Goal: Information Seeking & Learning: Find specific fact

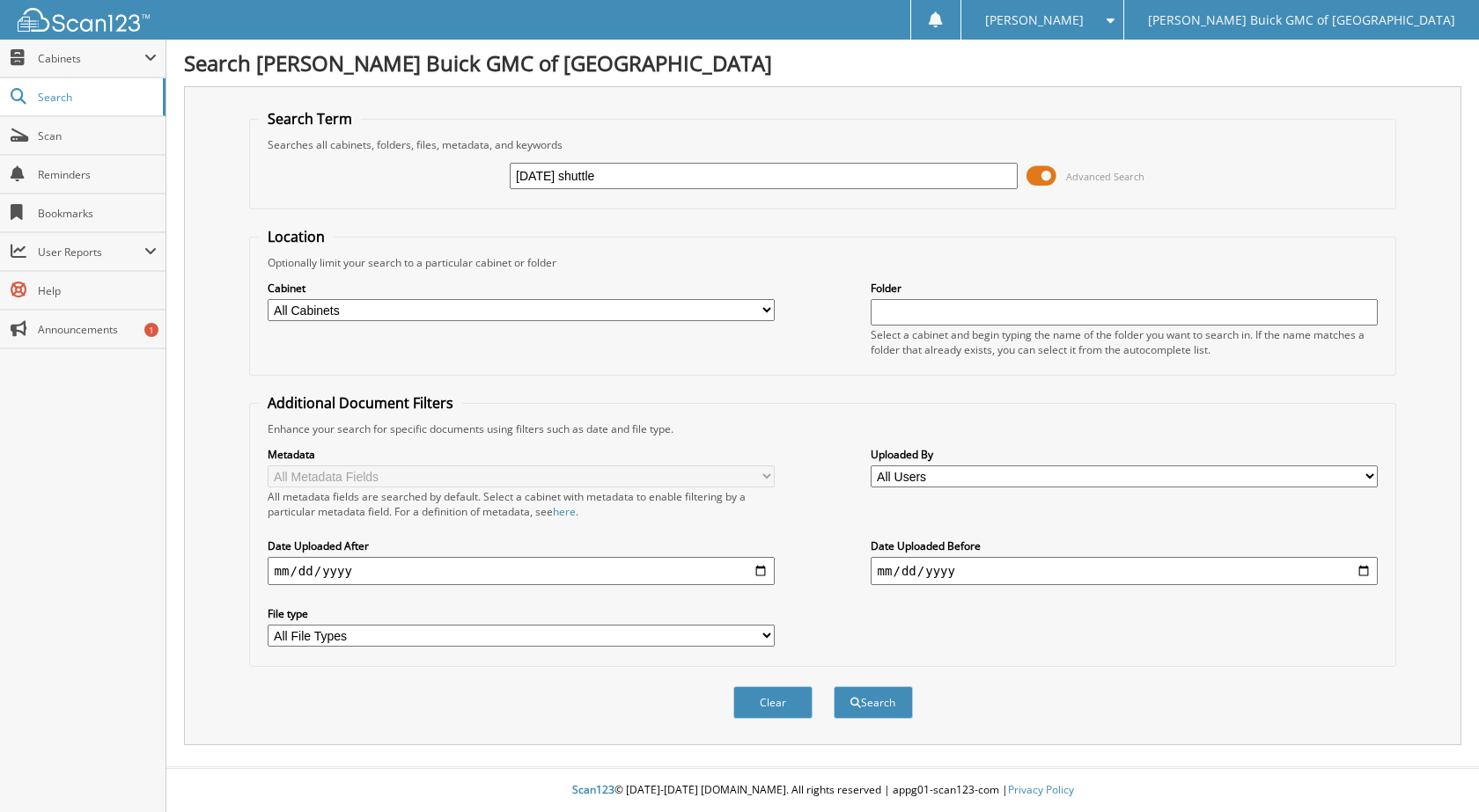
type input "2025-08-25 shuttle"
click at [834, 687] on button "Search" at bounding box center [874, 703] width 80 height 33
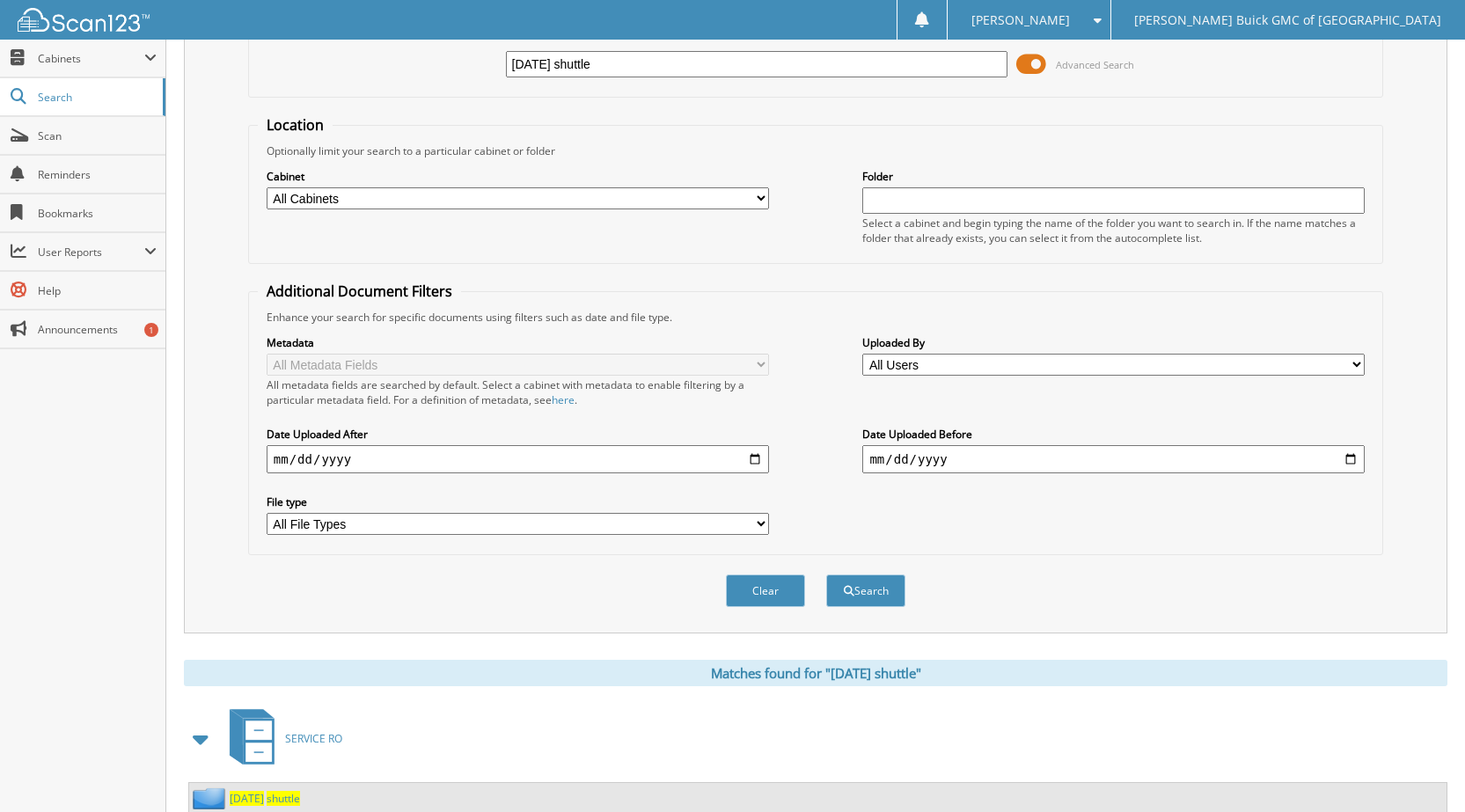
scroll to position [240, 0]
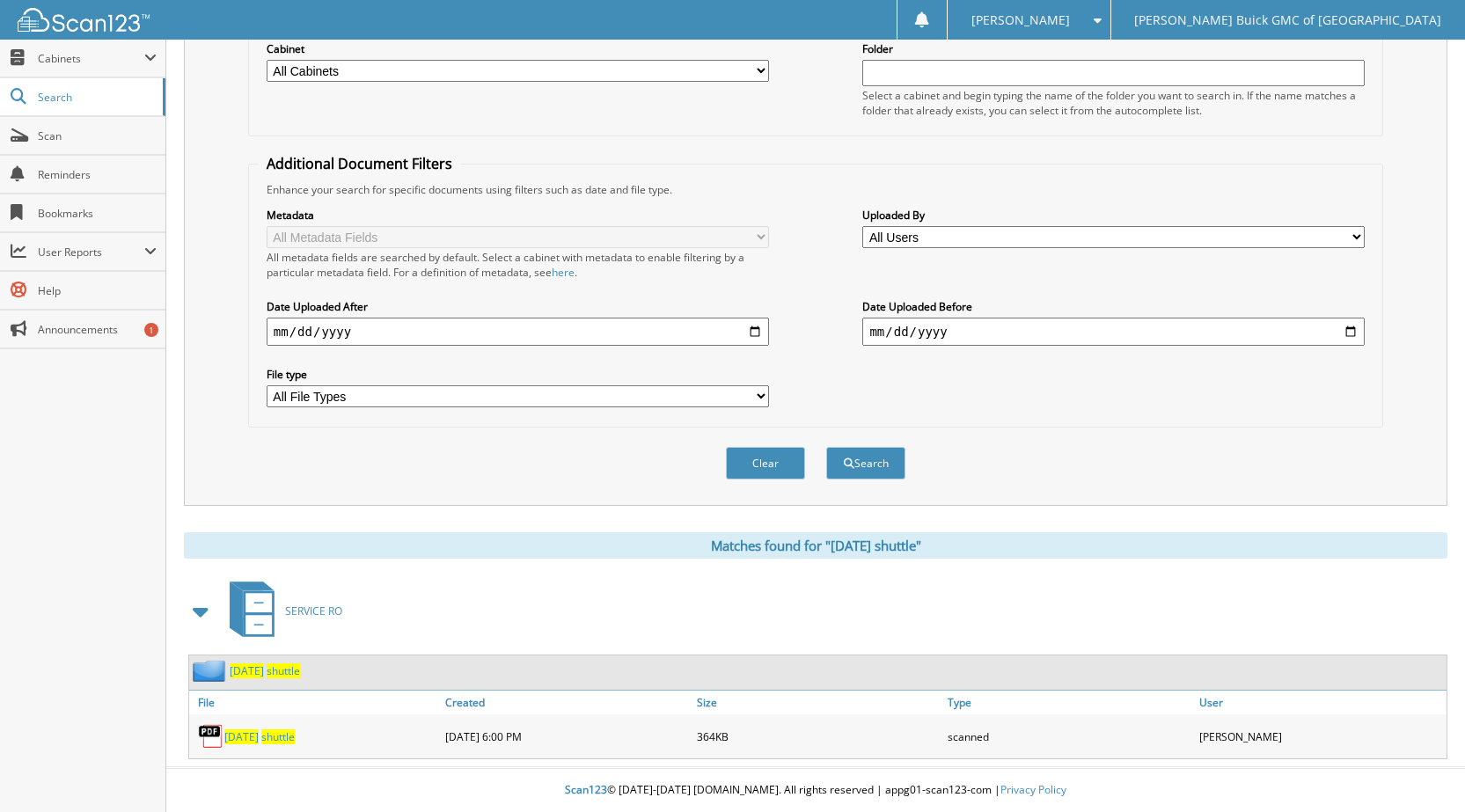
click at [258, 737] on span "2025-08-25" at bounding box center [241, 736] width 34 height 15
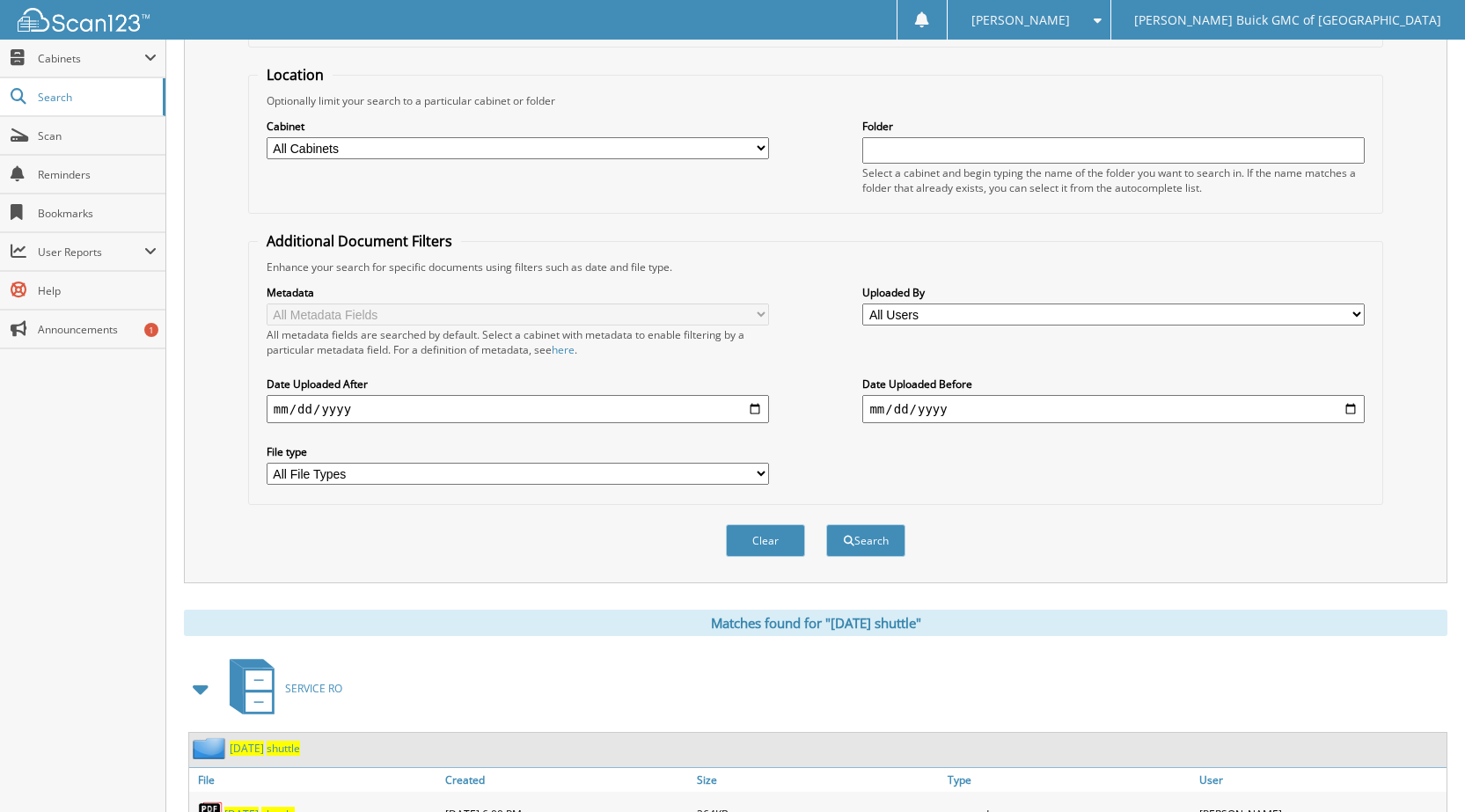
scroll to position [0, 0]
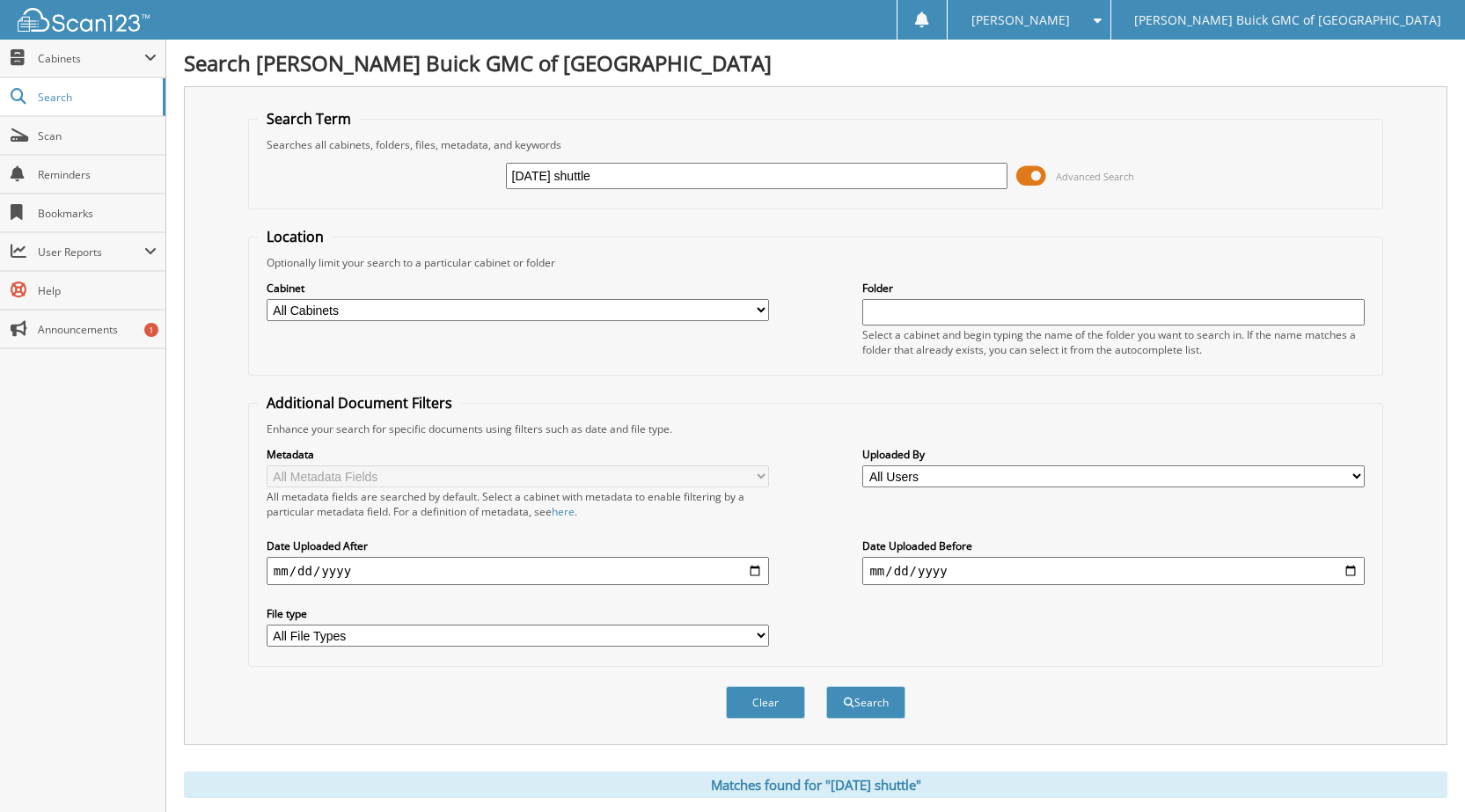
click at [575, 173] on input "2025-08-25 shuttle" at bounding box center [757, 176] width 502 height 26
type input "2025-08-27 shuttle"
click at [827, 687] on button "Search" at bounding box center [867, 703] width 80 height 33
click at [1111, 663] on fieldset "Additional Document Filters Enhance your search for specific documents using fi…" at bounding box center [815, 530] width 1136 height 274
click at [528, 173] on input "2025-08-27 shuttle" at bounding box center [757, 176] width 502 height 26
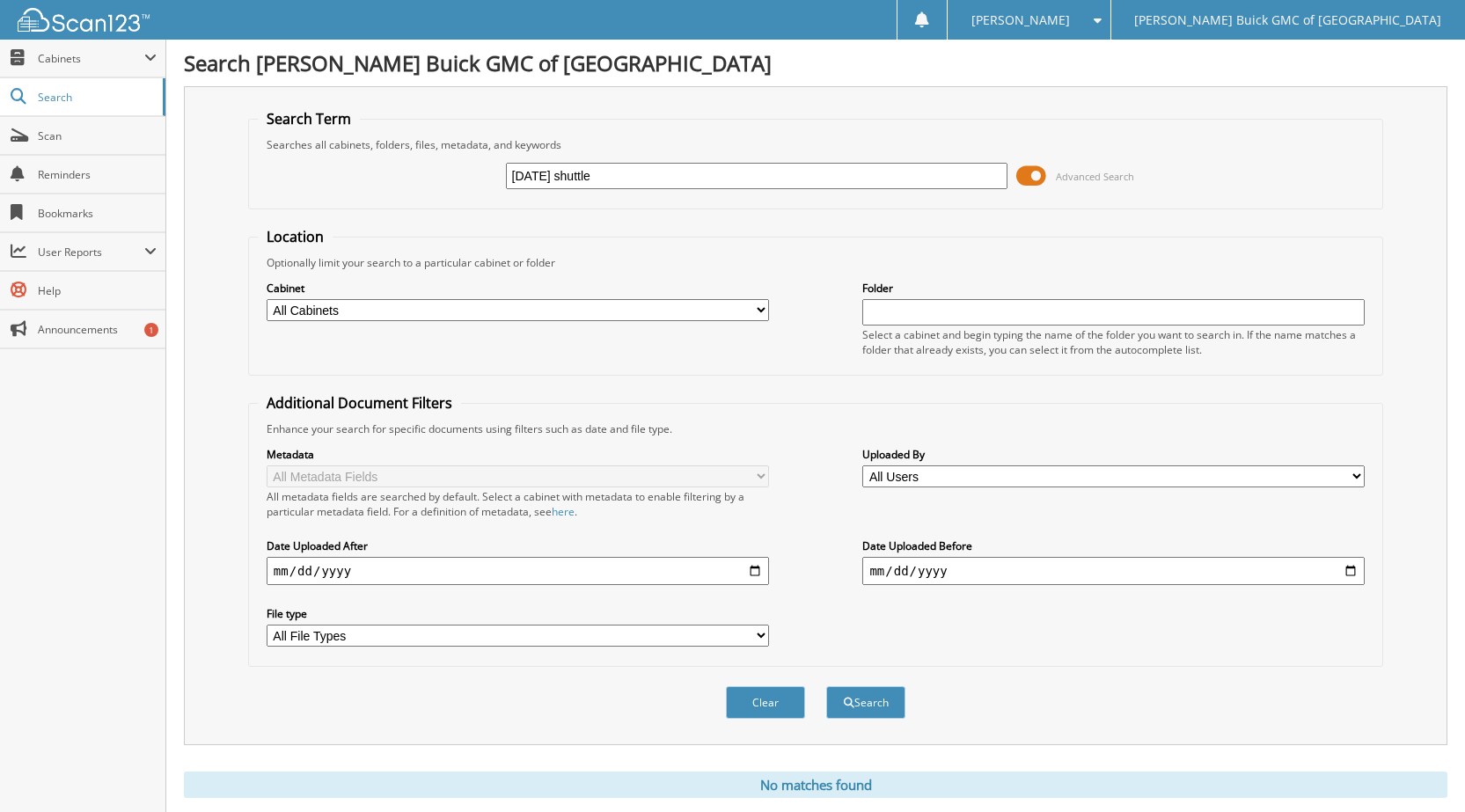
type input "25-08-27 shuttle"
click at [827, 687] on button "Search" at bounding box center [867, 703] width 80 height 33
click at [575, 175] on input "[DATE] shuttle" at bounding box center [757, 176] width 502 height 26
type input "2025-09-04 shuttle"
click at [827, 687] on button "Search" at bounding box center [867, 703] width 80 height 33
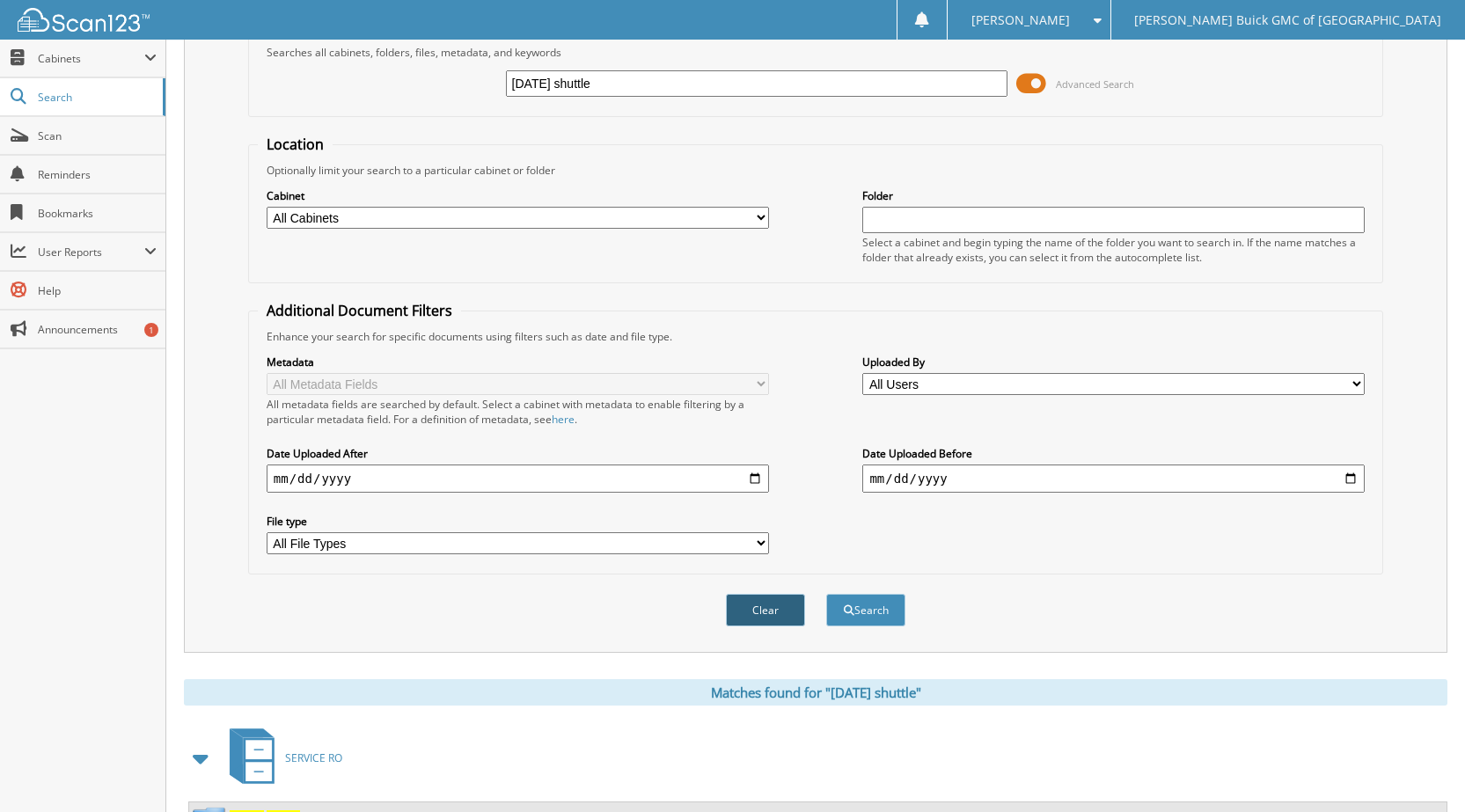
scroll to position [240, 0]
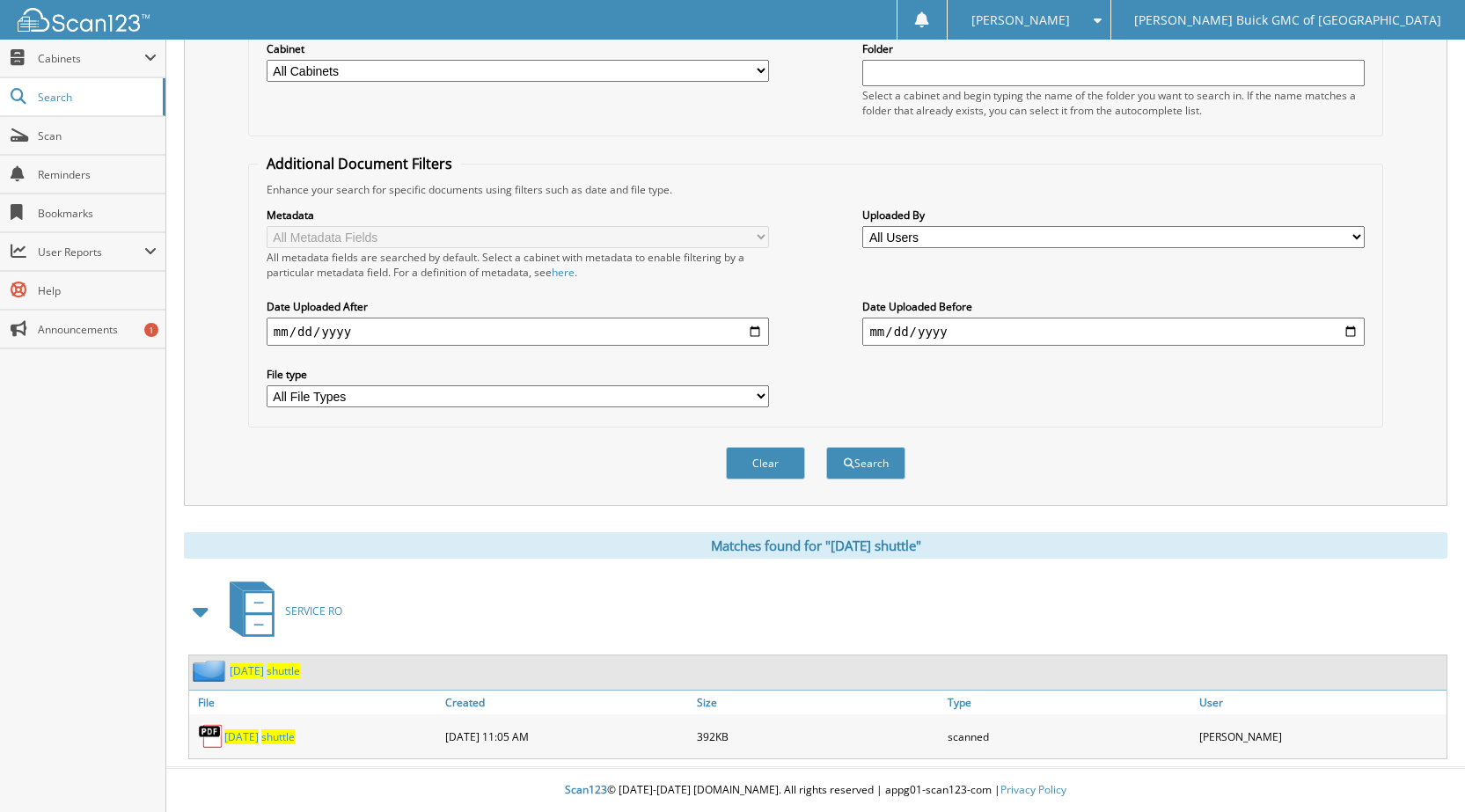
click at [295, 734] on span "shuttle" at bounding box center [278, 736] width 33 height 15
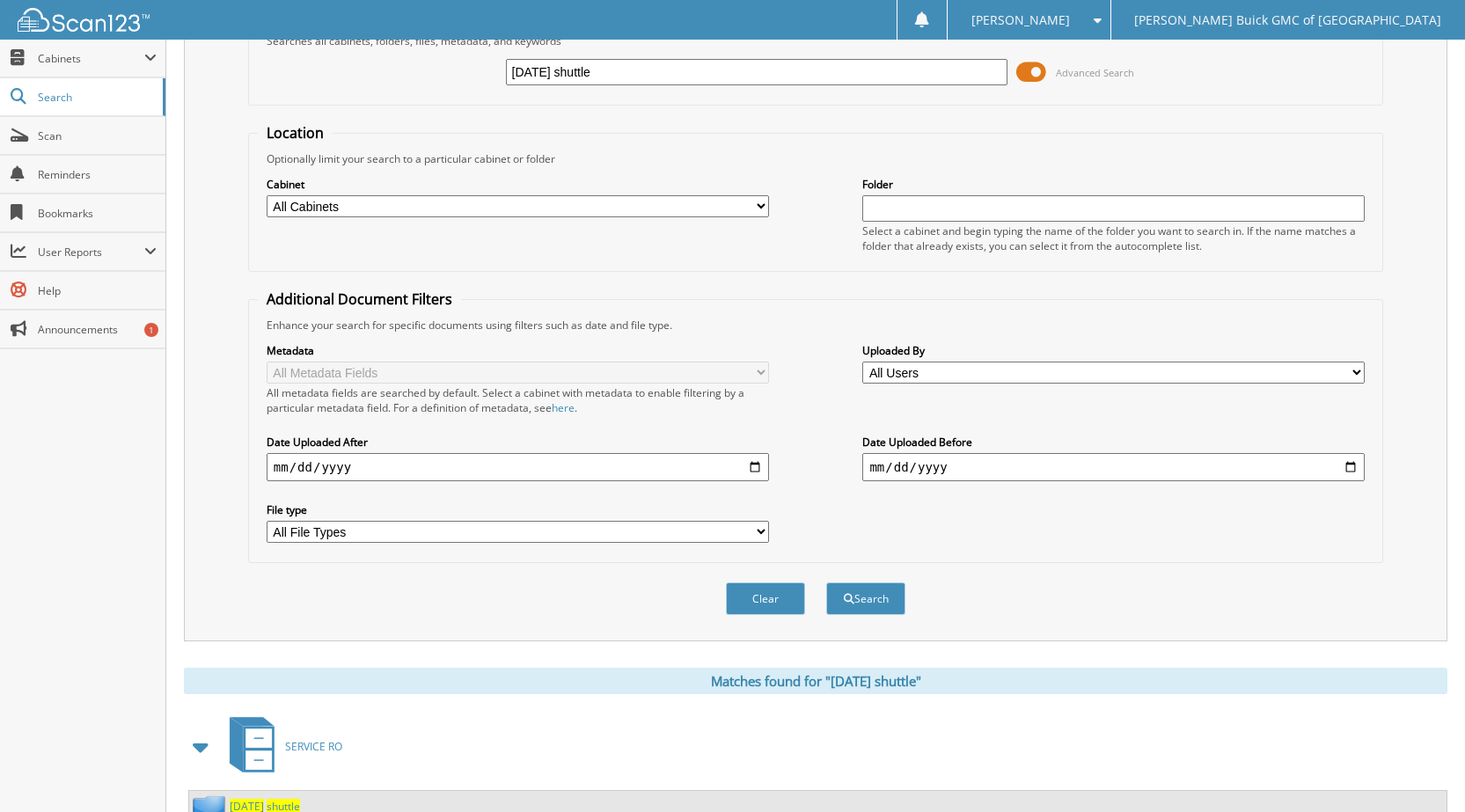
scroll to position [0, 0]
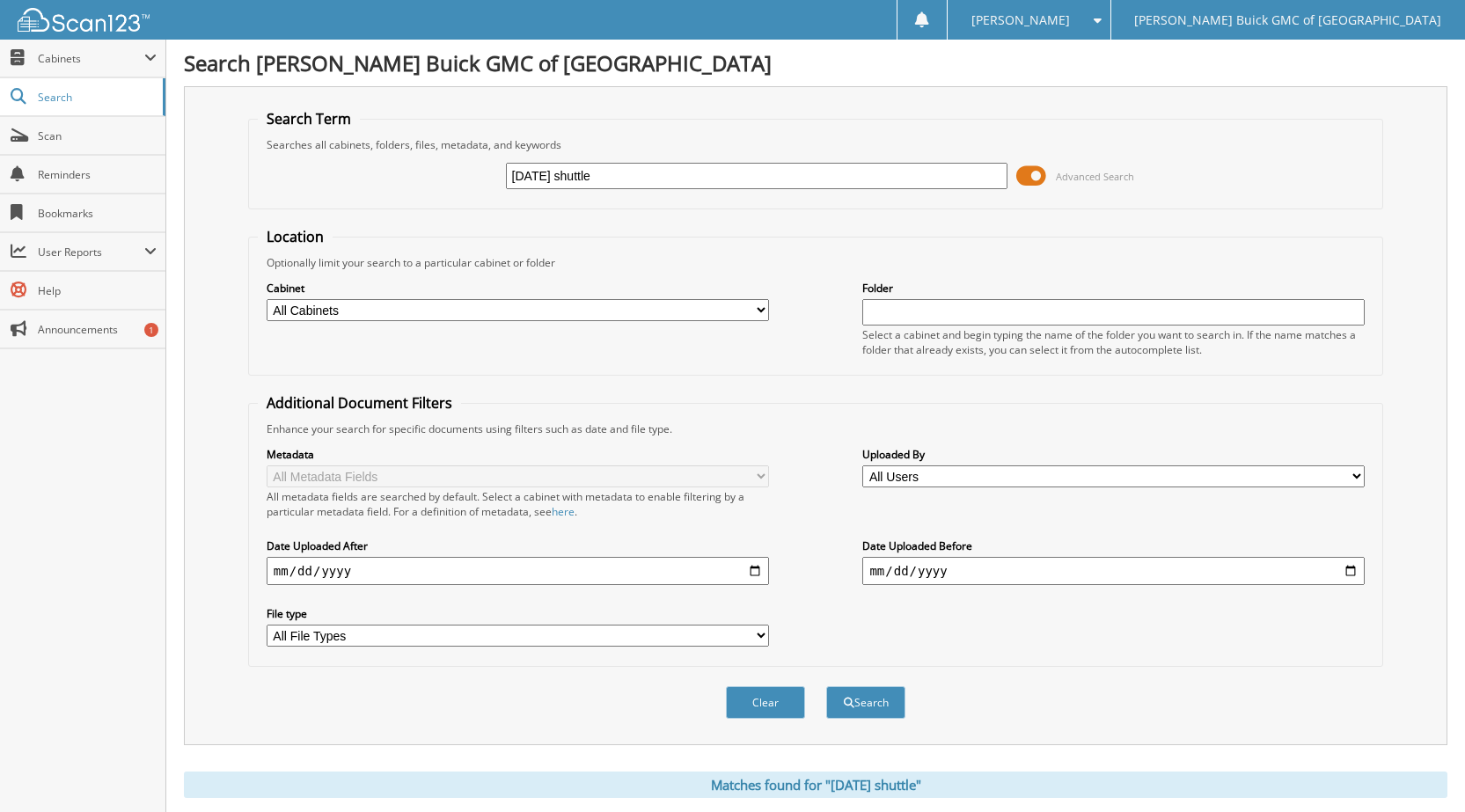
click at [574, 174] on input "[DATE] shuttle" at bounding box center [757, 176] width 502 height 26
type input "[DATE] shuttle"
click at [827, 687] on button "Search" at bounding box center [867, 703] width 80 height 33
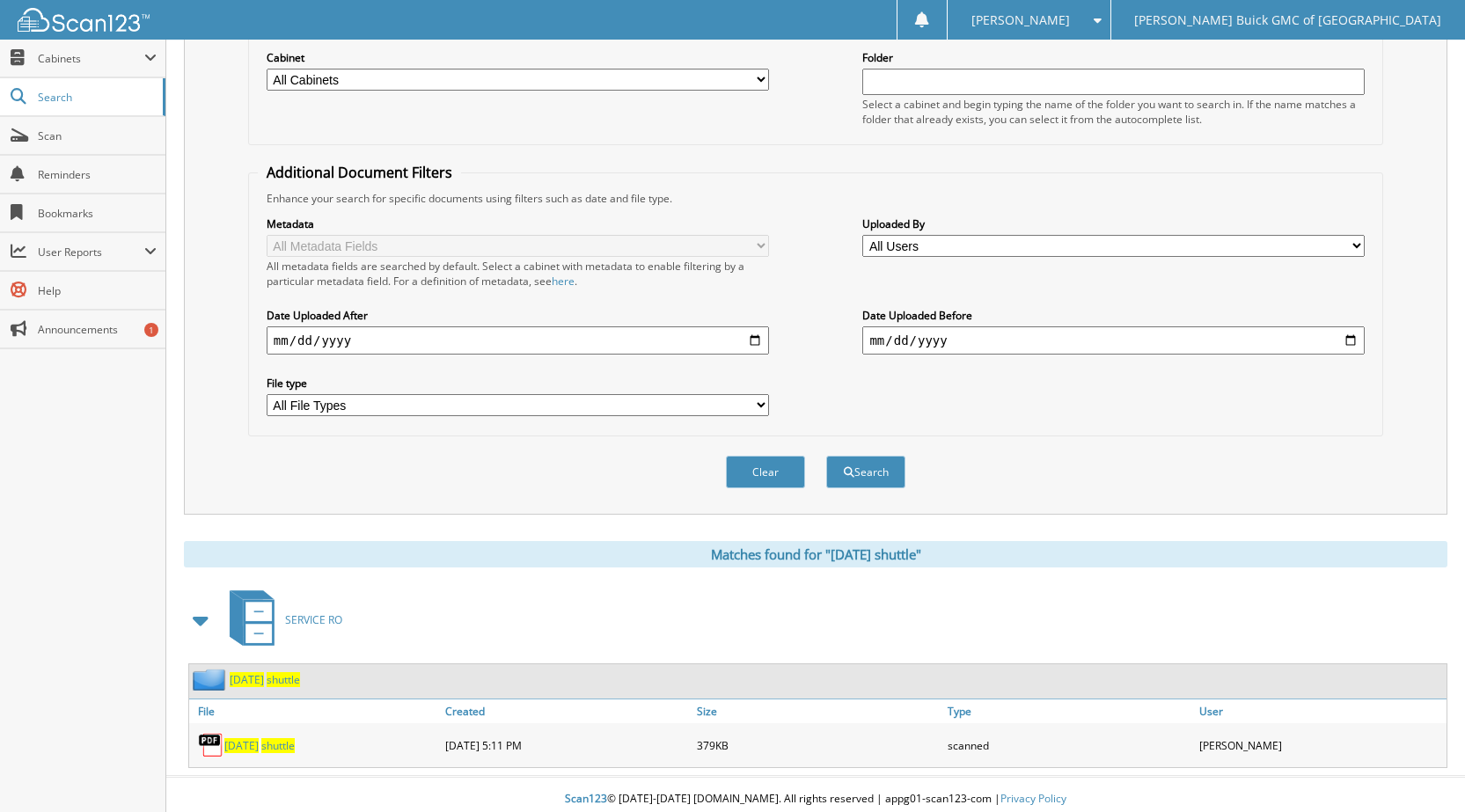
scroll to position [240, 0]
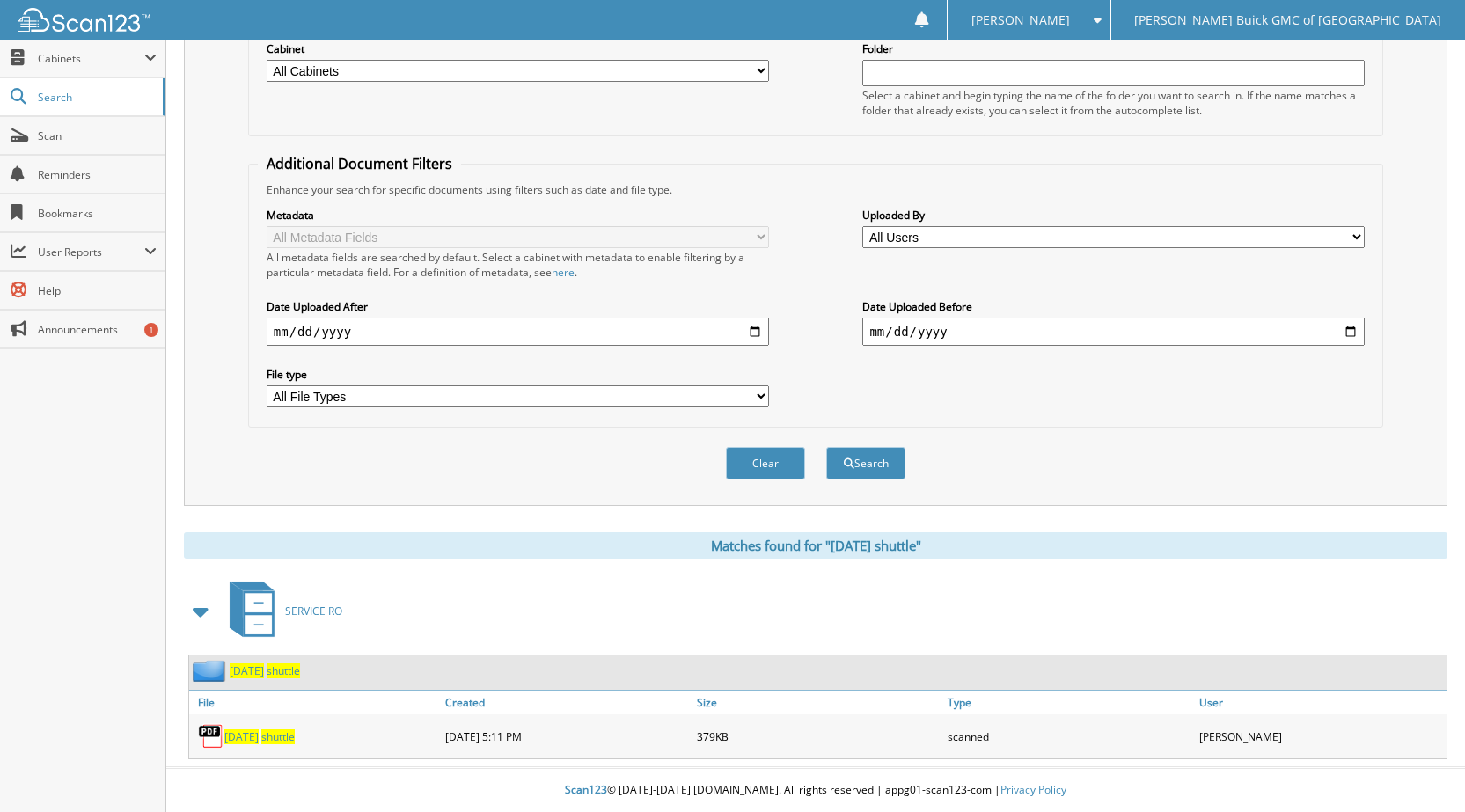
click at [256, 738] on span "[DATE]" at bounding box center [241, 736] width 34 height 15
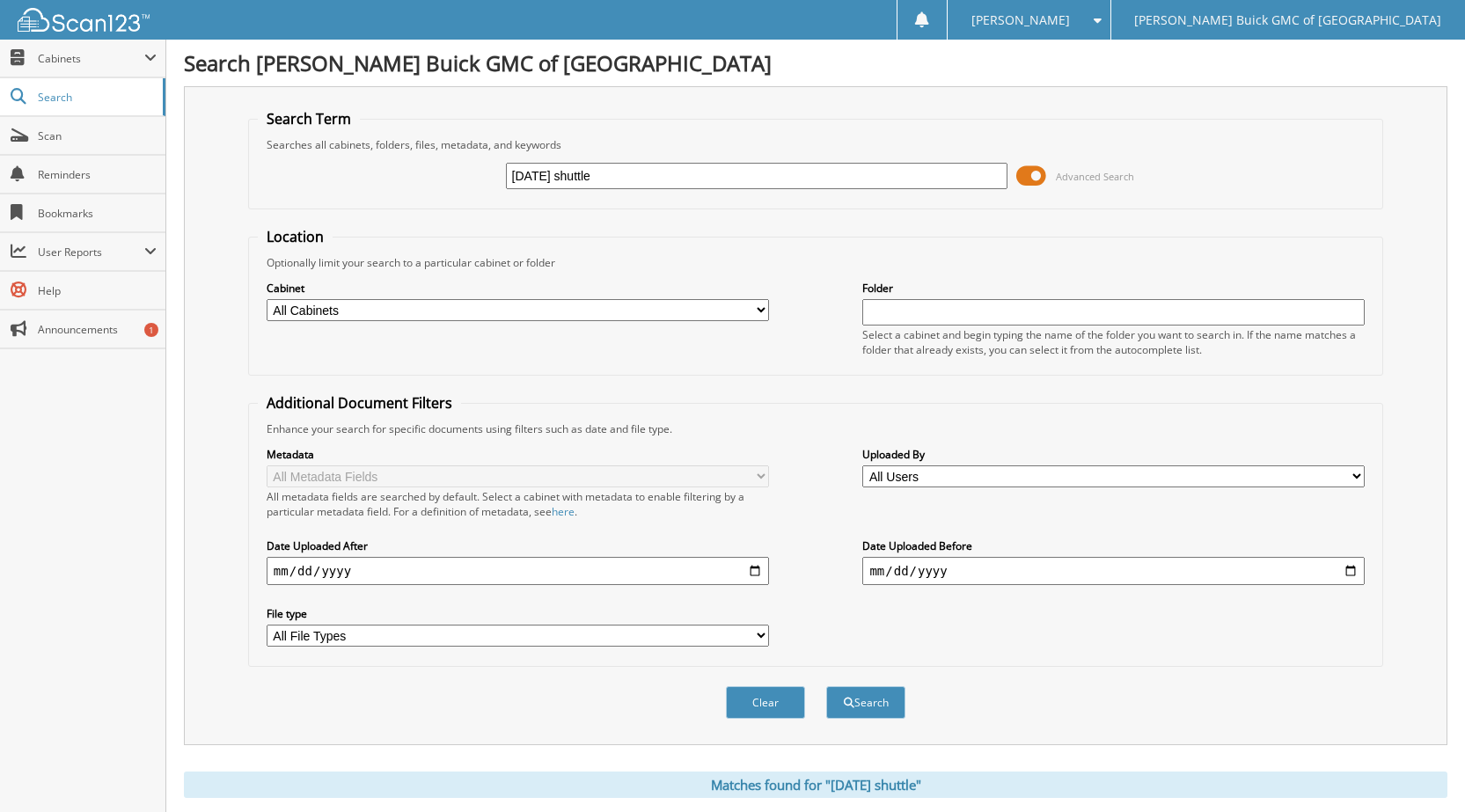
click at [573, 177] on input "[DATE] shuttle" at bounding box center [757, 176] width 502 height 26
type input "[DATE] shuttle"
click at [827, 687] on button "Search" at bounding box center [867, 703] width 80 height 33
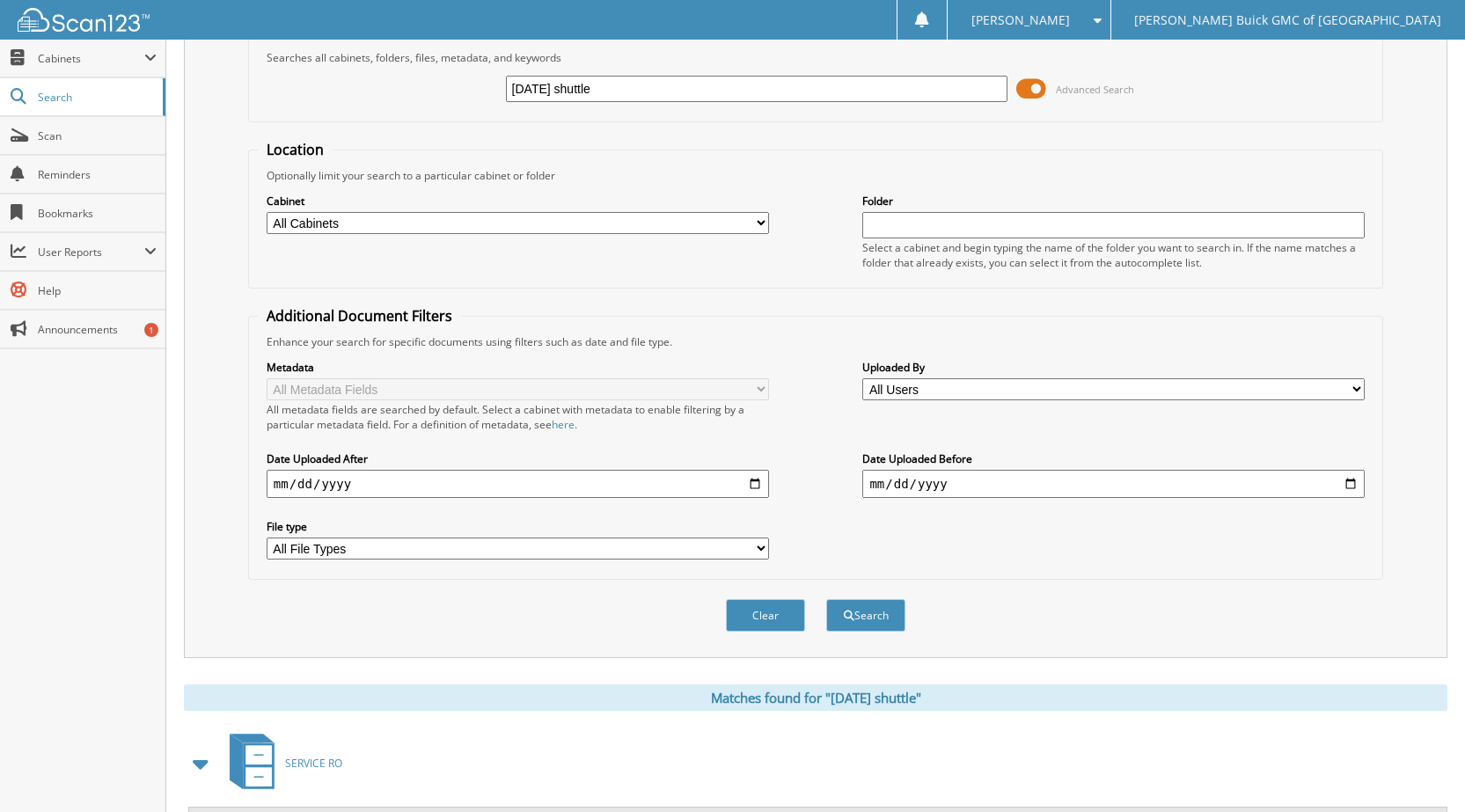
scroll to position [240, 0]
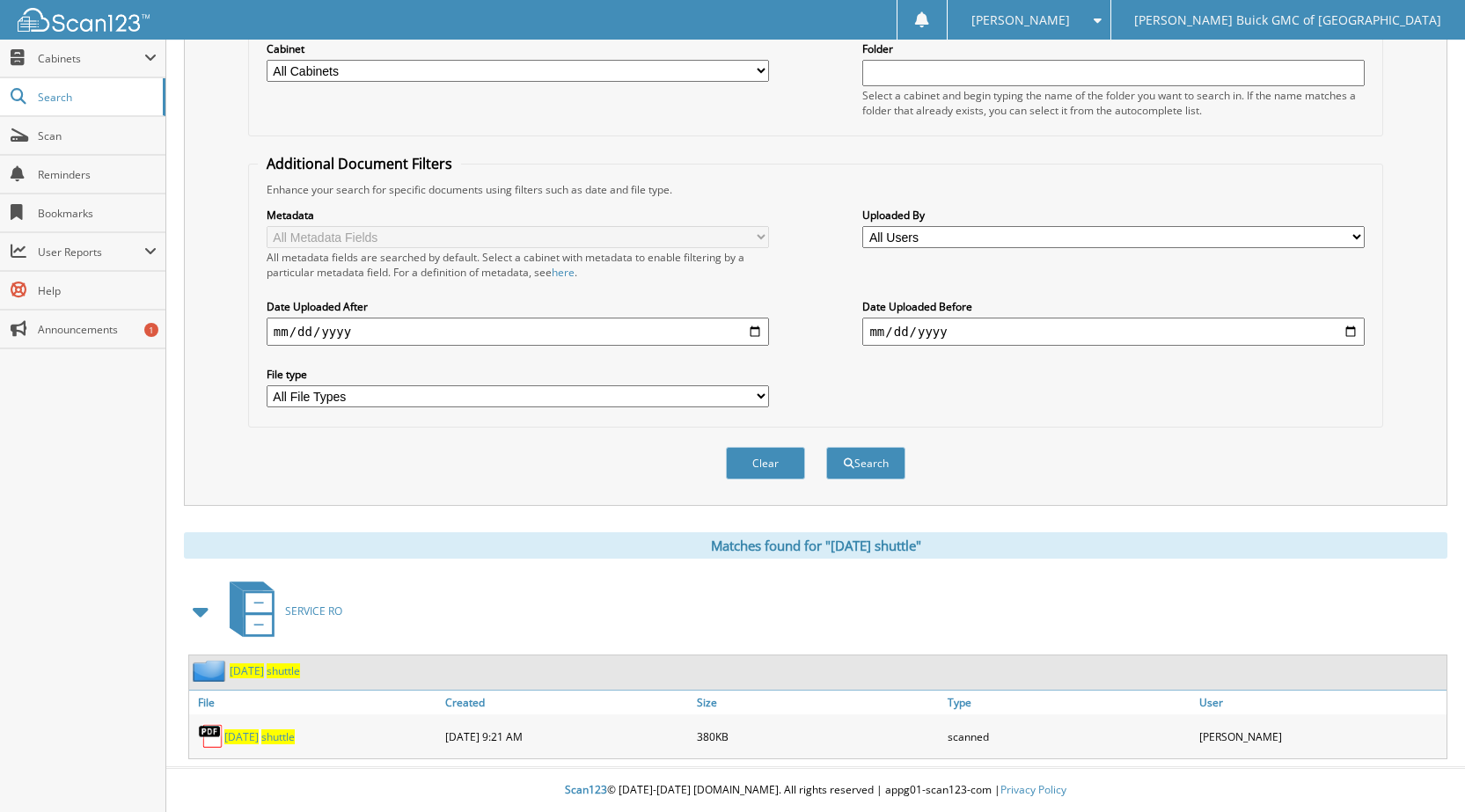
click at [292, 732] on span "shuttle" at bounding box center [278, 736] width 33 height 15
